Goal: Task Accomplishment & Management: Complete application form

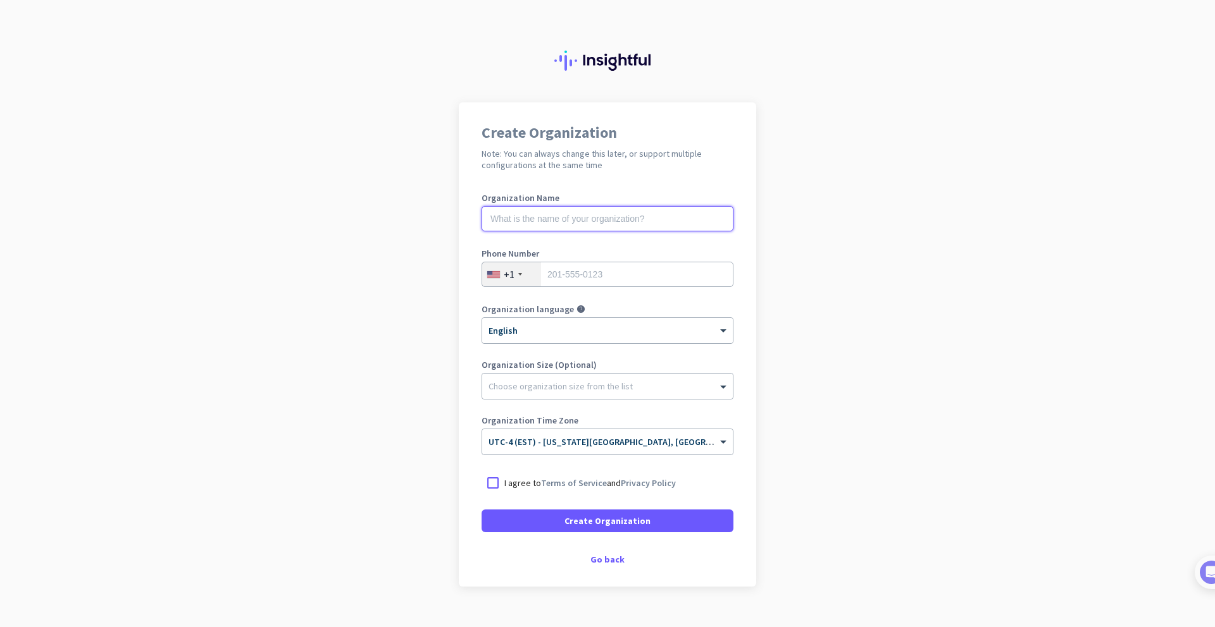
click at [642, 228] on input "text" at bounding box center [607, 218] width 252 height 25
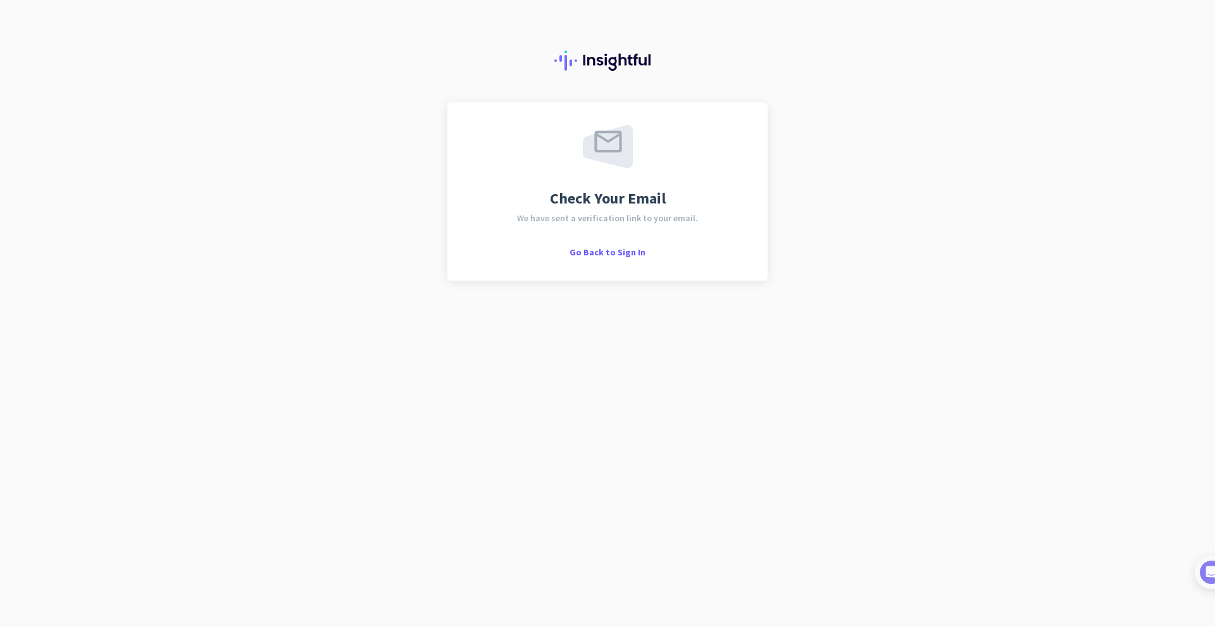
click at [490, 377] on div "Check Your Email We have sent a verification link to your email. Go Back to Sig…" at bounding box center [607, 313] width 1215 height 627
click at [936, 286] on div "Check Your Email We have sent a verification link to your email. Go Back to Sig…" at bounding box center [607, 313] width 1215 height 627
